Goal: Information Seeking & Learning: Learn about a topic

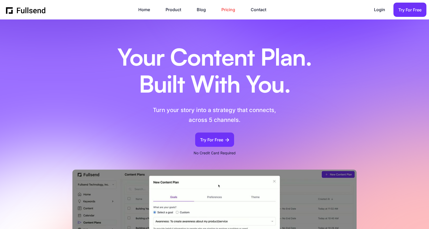
click at [229, 8] on link "Pricing" at bounding box center [230, 9] width 19 height 7
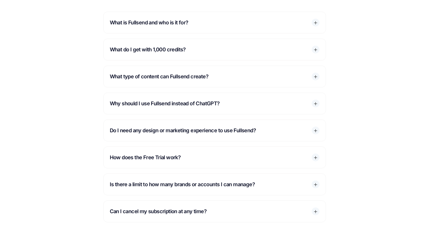
scroll to position [755, 0]
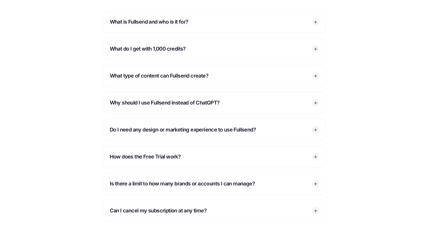
click at [192, 82] on div "What type of content can Fullsend create?" at bounding box center [214, 75] width 222 height 21
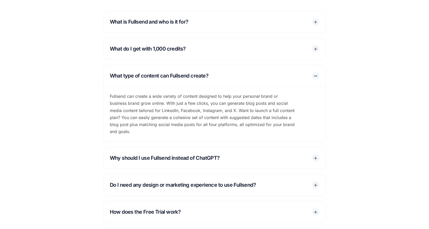
click at [192, 82] on div "What type of content can Fullsend create?" at bounding box center [214, 75] width 222 height 21
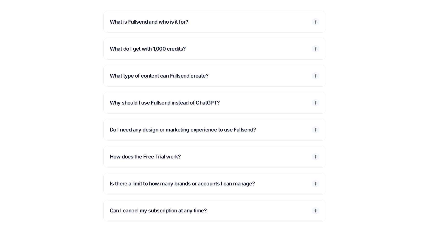
click at [198, 104] on p "Why should I use Fullsend instead of ChatGPT?" at bounding box center [170, 102] width 120 height 9
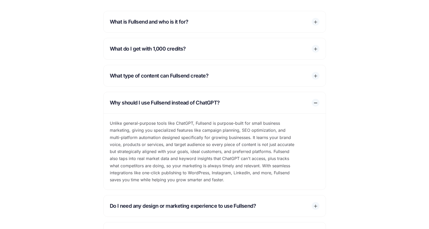
click at [198, 104] on p "Why should I use Fullsend instead of ChatGPT?" at bounding box center [170, 102] width 120 height 9
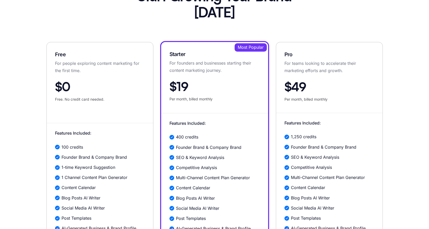
scroll to position [0, 0]
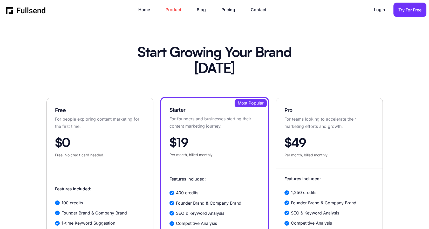
click at [172, 10] on link "Product" at bounding box center [175, 9] width 21 height 7
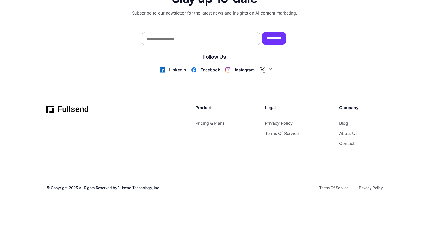
scroll to position [3051, 0]
click at [208, 126] on link "Pricing & Plans" at bounding box center [209, 122] width 29 height 7
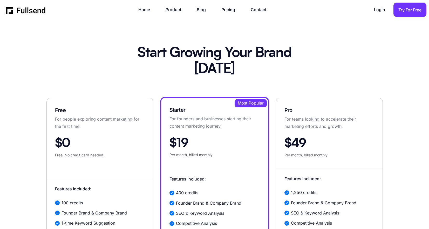
click at [28, 10] on img "home" at bounding box center [26, 10] width 40 height 8
